Goal: Find specific page/section: Locate a particular part of the current website

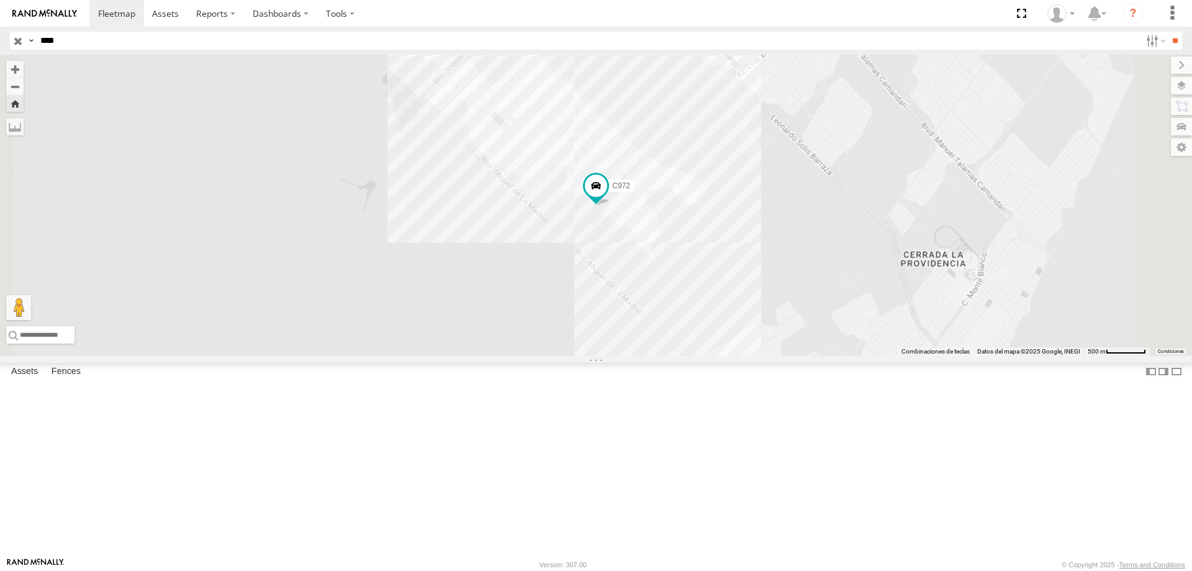
select select "**********"
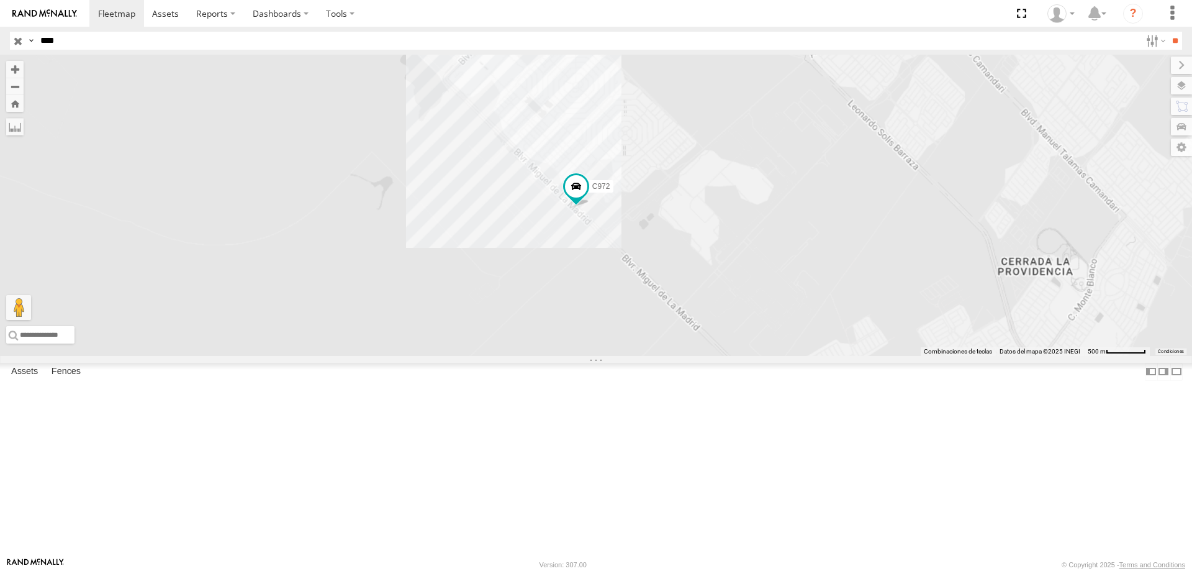
click at [0, 0] on div "Locales" at bounding box center [0, 0] width 0 height 0
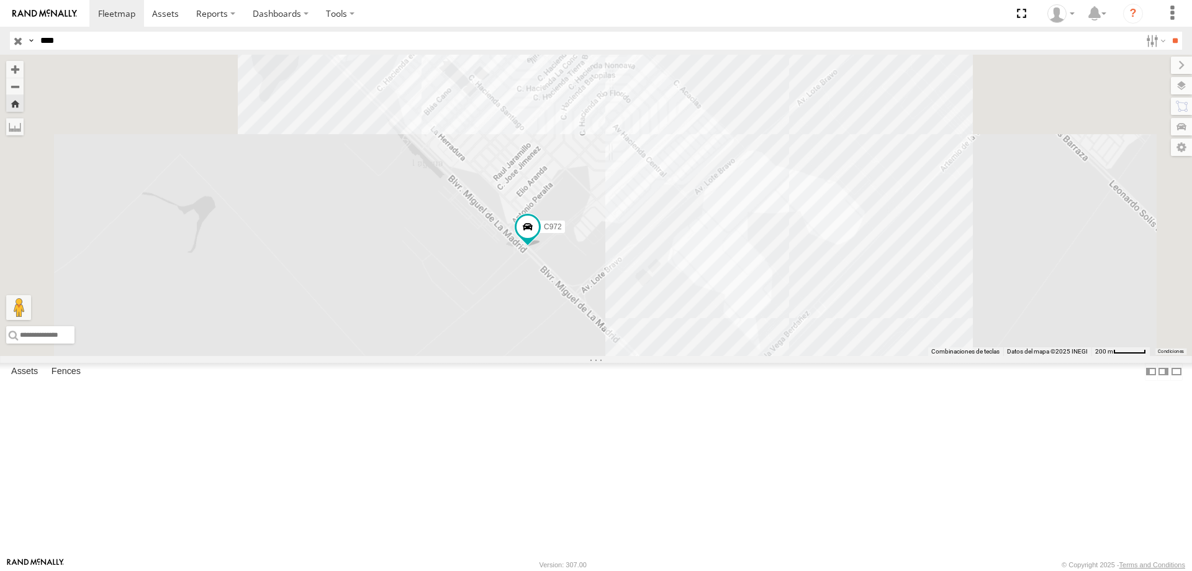
click at [714, 356] on div "C972" at bounding box center [596, 205] width 1192 height 301
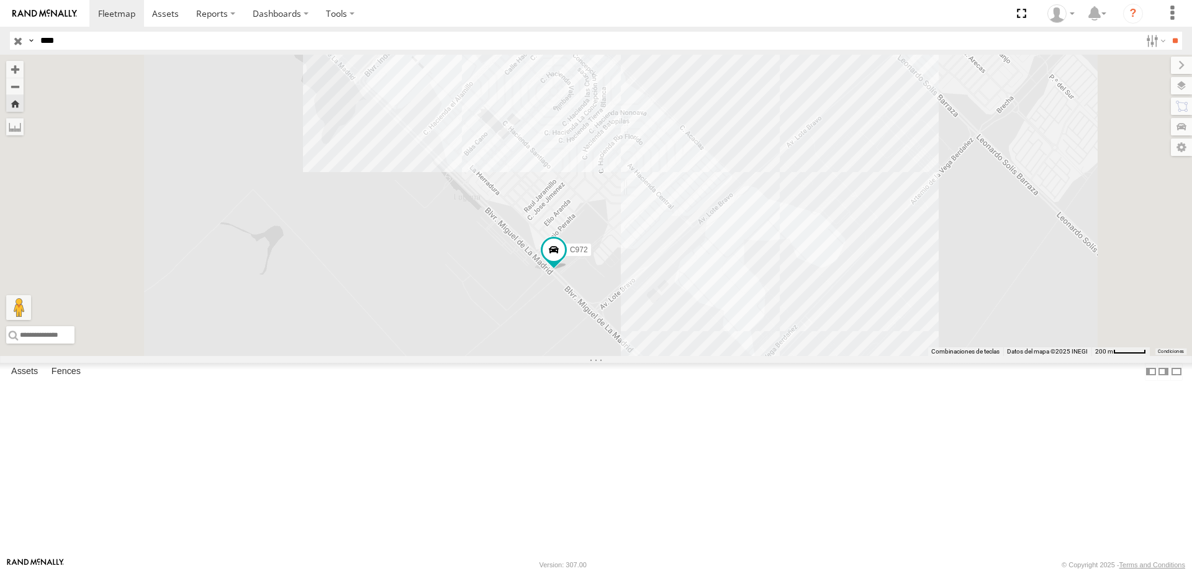
drag, startPoint x: 714, startPoint y: 373, endPoint x: 730, endPoint y: 402, distance: 33.7
click at [730, 356] on div "C972" at bounding box center [596, 205] width 1192 height 301
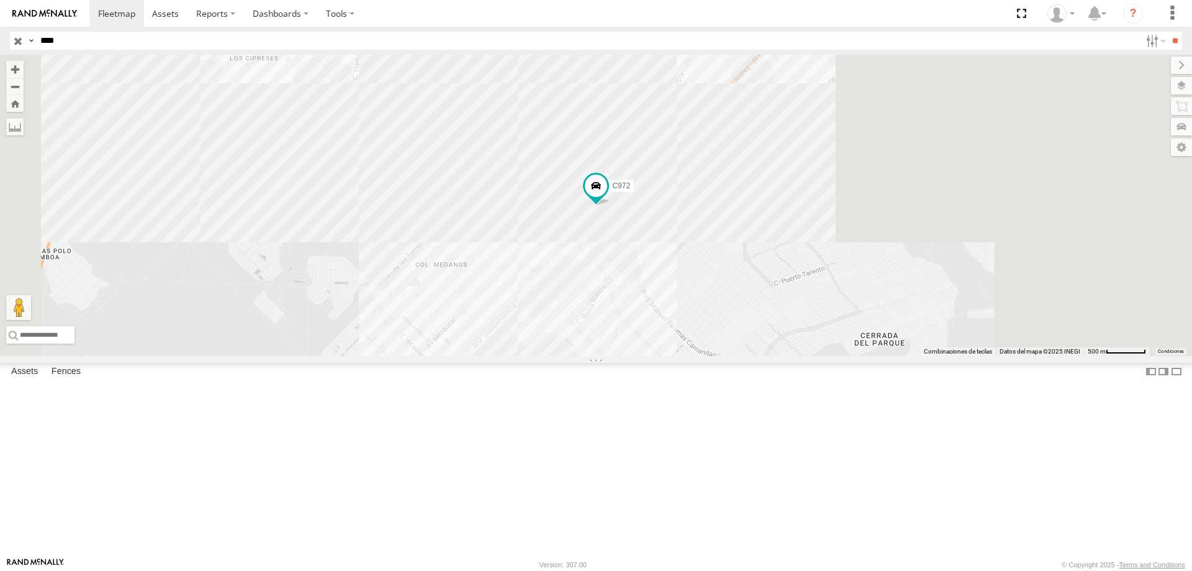
click at [0, 0] on div "Locales" at bounding box center [0, 0] width 0 height 0
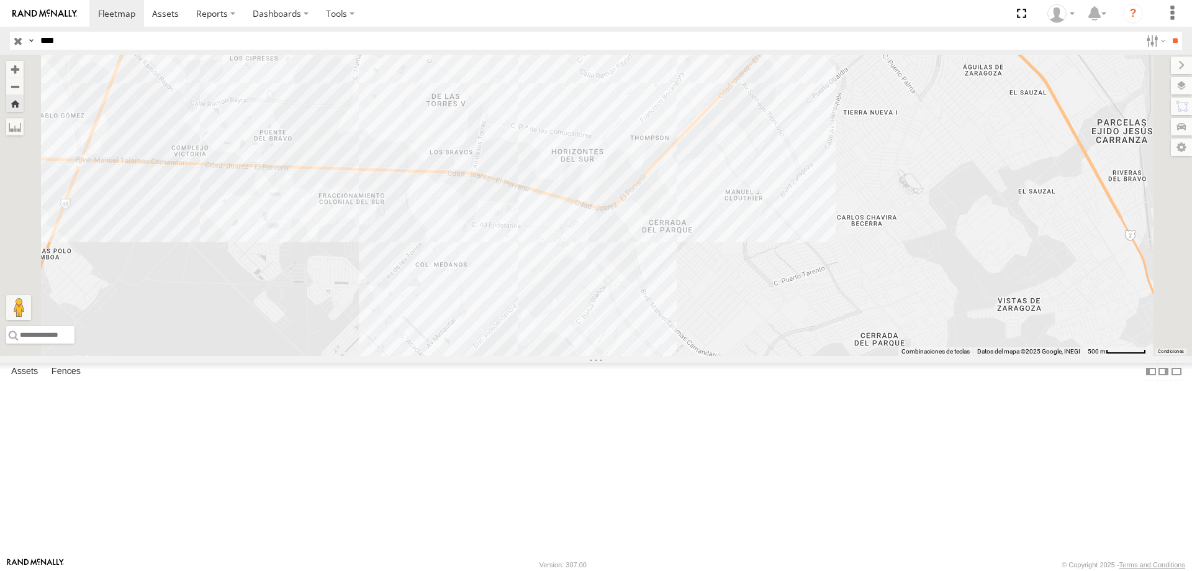
click at [0, 0] on div "Locales" at bounding box center [0, 0] width 0 height 0
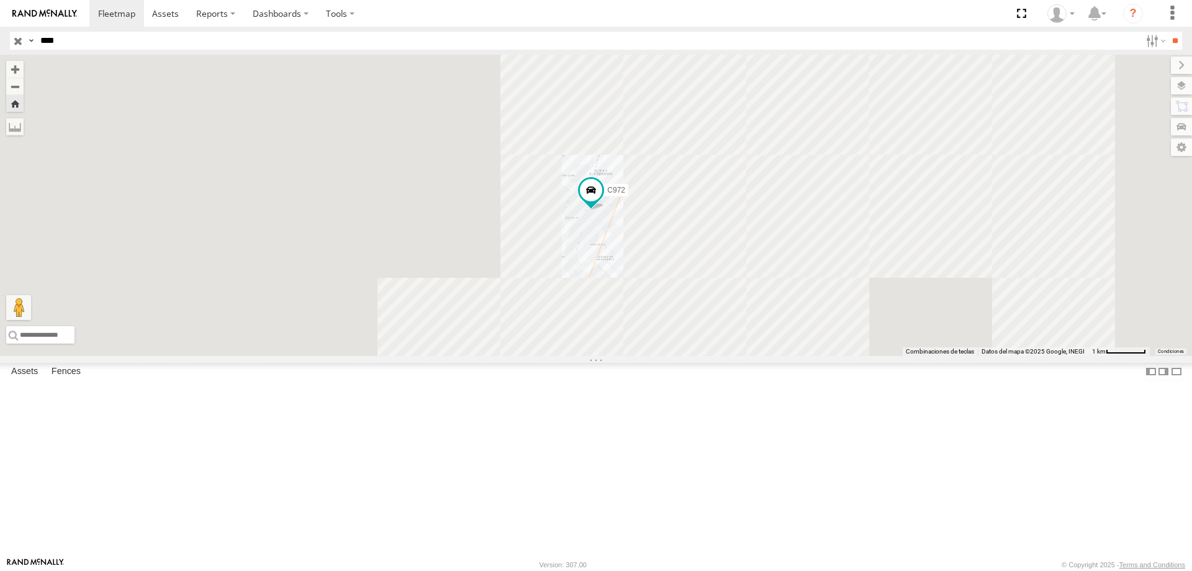
drag, startPoint x: 925, startPoint y: 411, endPoint x: 781, endPoint y: 302, distance: 180.9
click at [782, 304] on div "C972" at bounding box center [596, 205] width 1192 height 301
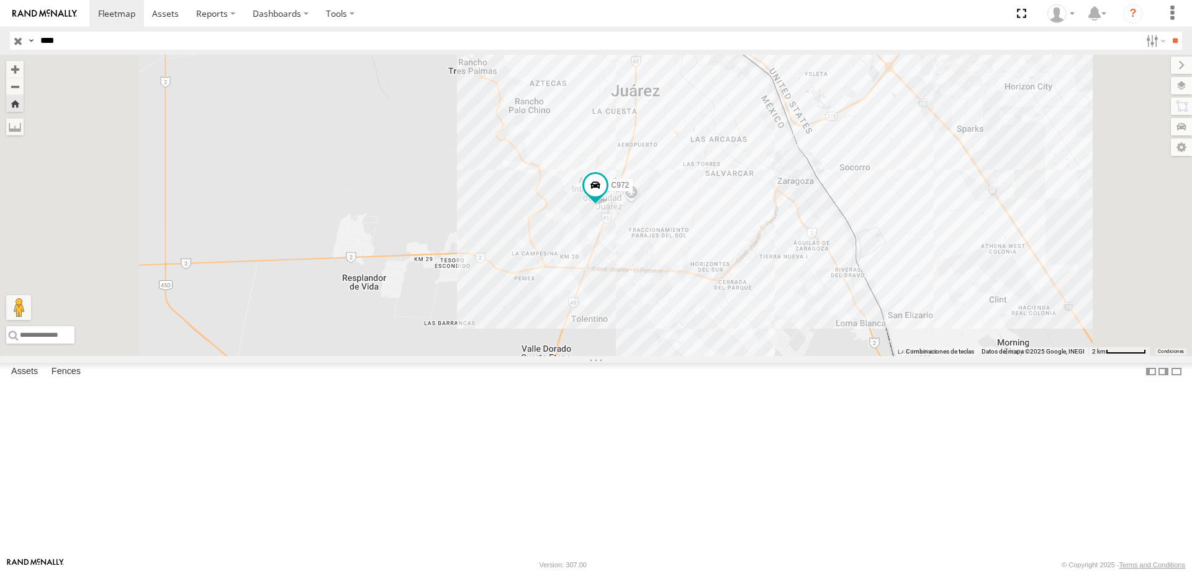
click at [778, 316] on div "C972" at bounding box center [596, 205] width 1192 height 301
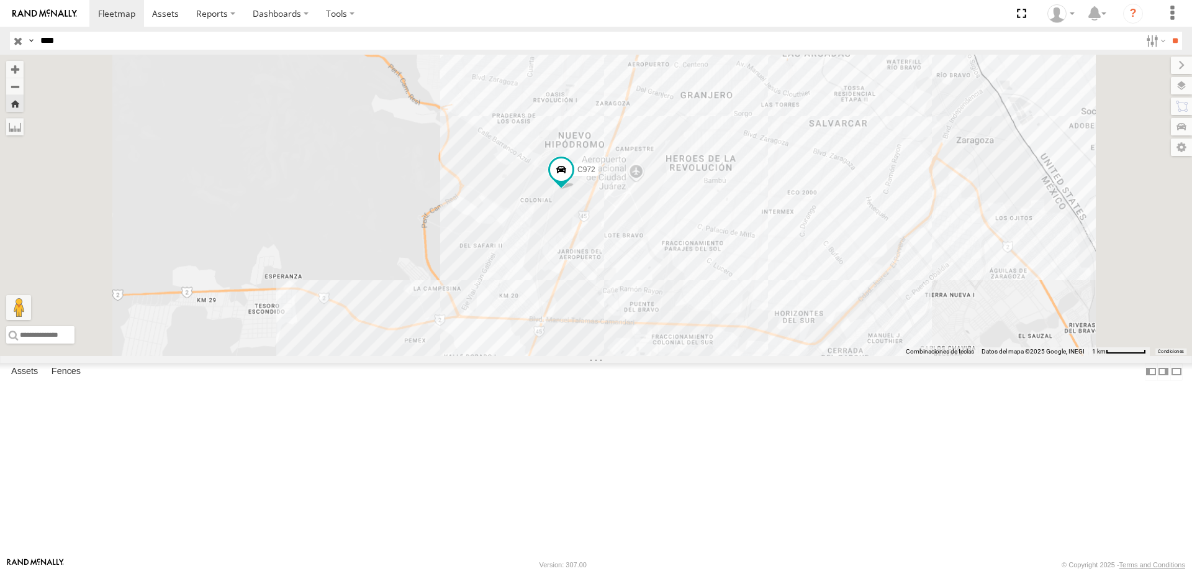
drag, startPoint x: 868, startPoint y: 413, endPoint x: 702, endPoint y: 299, distance: 201.4
click at [704, 299] on div "C972" at bounding box center [596, 205] width 1192 height 301
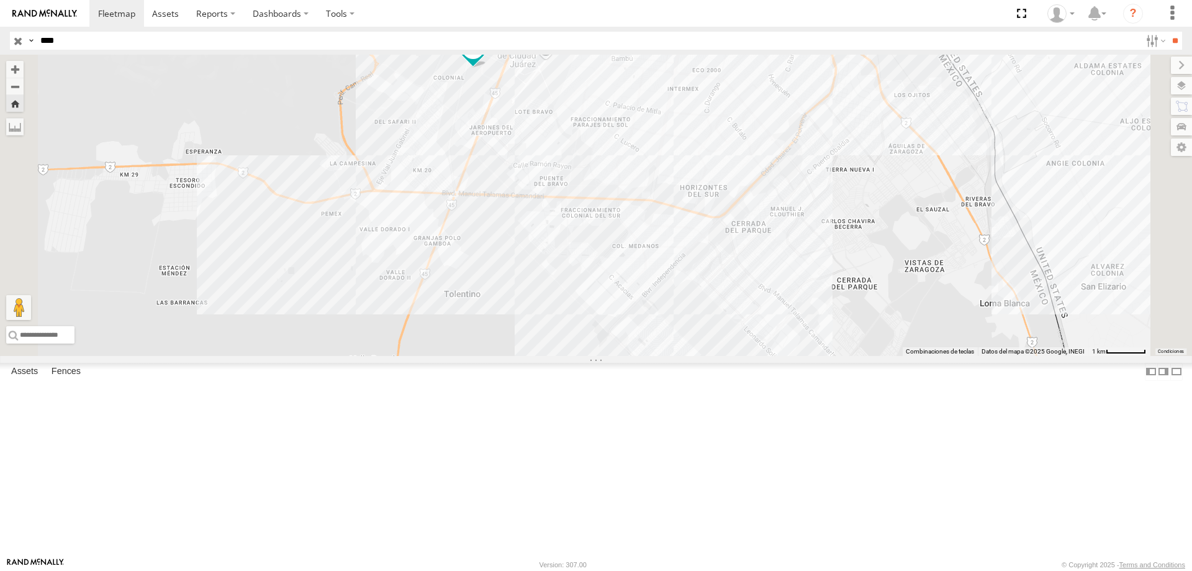
drag, startPoint x: 835, startPoint y: 402, endPoint x: 743, endPoint y: 275, distance: 157.0
click at [743, 276] on div "C972" at bounding box center [596, 205] width 1192 height 301
